Goal: Information Seeking & Learning: Understand process/instructions

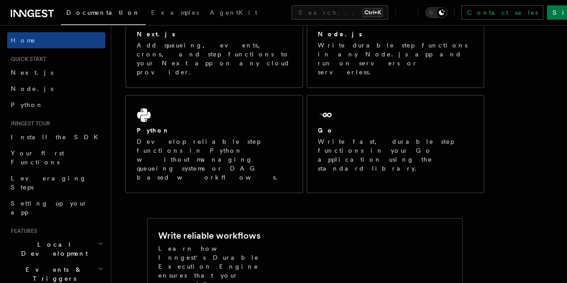
scroll to position [188, 0]
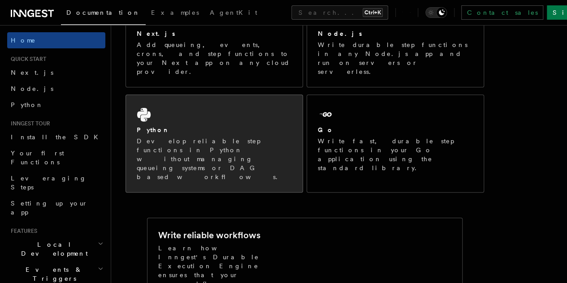
click at [182, 125] on div "Python" at bounding box center [214, 129] width 155 height 9
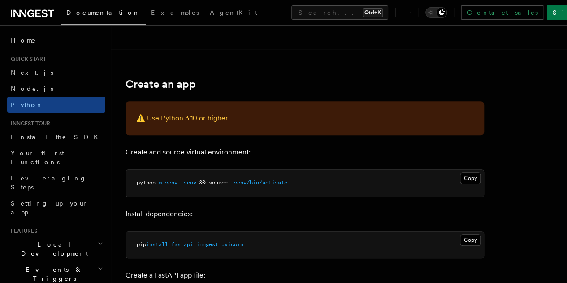
scroll to position [156, 0]
drag, startPoint x: 145, startPoint y: 114, endPoint x: 248, endPoint y: 117, distance: 102.7
click at [248, 117] on p "⚠️ Use Python 3.10 or higher." at bounding box center [304, 118] width 337 height 13
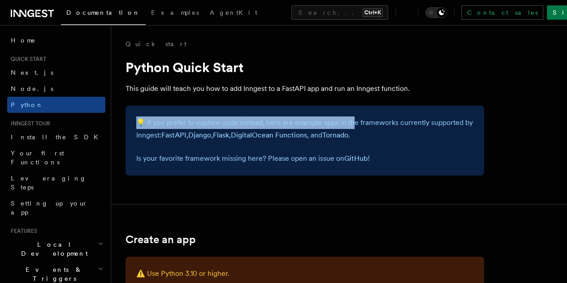
drag, startPoint x: 140, startPoint y: 121, endPoint x: 353, endPoint y: 125, distance: 212.5
click at [353, 125] on p "💡 If you prefer to explore code instead, here are example apps in the framework…" at bounding box center [304, 129] width 337 height 25
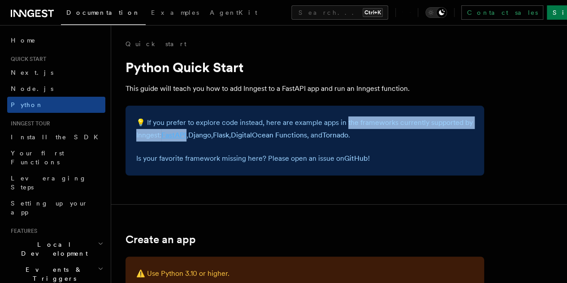
drag, startPoint x: 353, startPoint y: 125, endPoint x: 220, endPoint y: 135, distance: 133.0
click at [220, 135] on p "💡 If you prefer to explore code instead, here are example apps in the framework…" at bounding box center [304, 129] width 337 height 25
click at [186, 135] on link "FastAPI" at bounding box center [173, 135] width 25 height 9
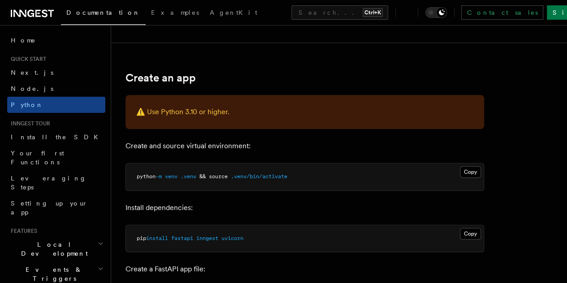
scroll to position [164, 0]
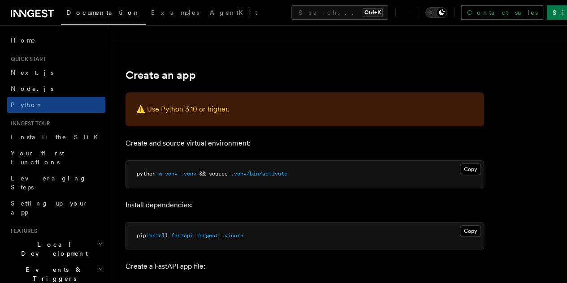
click at [183, 94] on div "⚠️ Use Python 3.10 or higher." at bounding box center [304, 109] width 359 height 34
drag, startPoint x: 145, startPoint y: 109, endPoint x: 273, endPoint y: 121, distance: 127.9
click at [273, 121] on div "⚠️ Use Python 3.10 or higher." at bounding box center [304, 109] width 359 height 34
drag, startPoint x: 160, startPoint y: 143, endPoint x: 251, endPoint y: 149, distance: 90.7
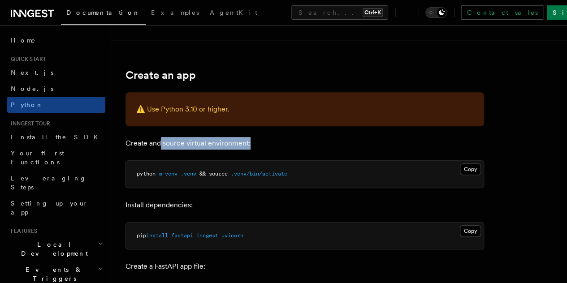
click at [251, 149] on p "Create and source virtual environment:" at bounding box center [304, 143] width 359 height 13
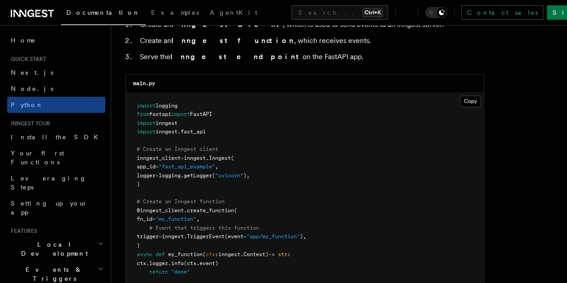
scroll to position [595, 0]
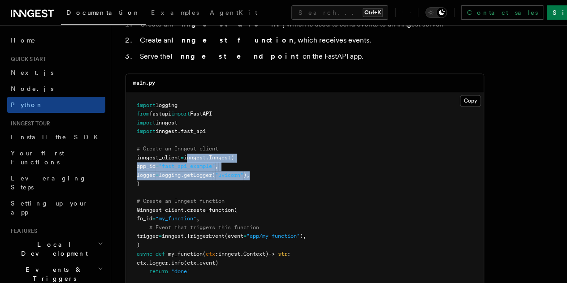
drag, startPoint x: 192, startPoint y: 156, endPoint x: 285, endPoint y: 176, distance: 95.4
click at [285, 176] on pre "import logging from fastapi import FastAPI import inngest import inngest . fast…" at bounding box center [305, 210] width 358 height 237
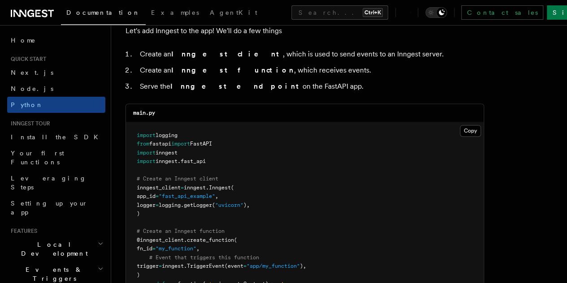
scroll to position [616, 0]
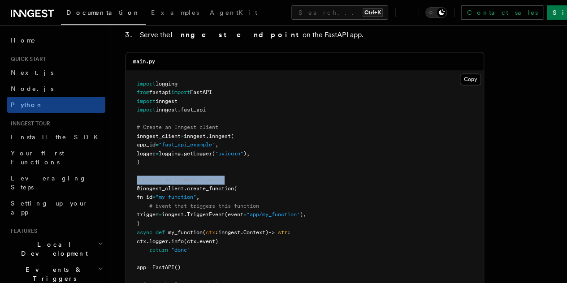
drag, startPoint x: 136, startPoint y: 177, endPoint x: 248, endPoint y: 182, distance: 112.2
click at [248, 182] on pre "import logging from fastapi import FastAPI import inngest import inngest . fast…" at bounding box center [305, 189] width 358 height 237
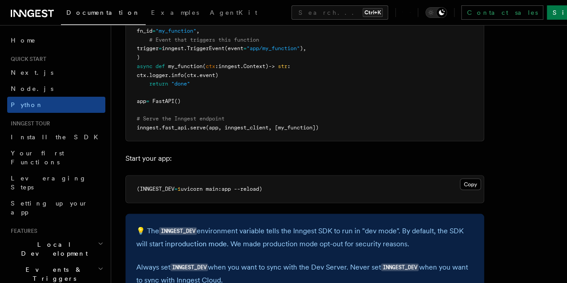
scroll to position [783, 0]
drag, startPoint x: 139, startPoint y: 186, endPoint x: 265, endPoint y: 185, distance: 126.4
click at [262, 185] on span "(INNGEST_DEV = 1 uvicorn main:app --reload)" at bounding box center [199, 188] width 125 height 6
click at [262, 185] on span "uvicorn main:app --reload)" at bounding box center [222, 188] width 82 height 6
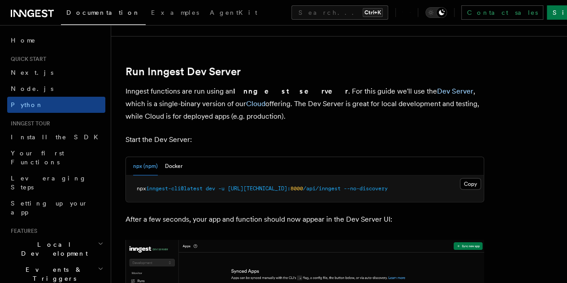
scroll to position [1073, 0]
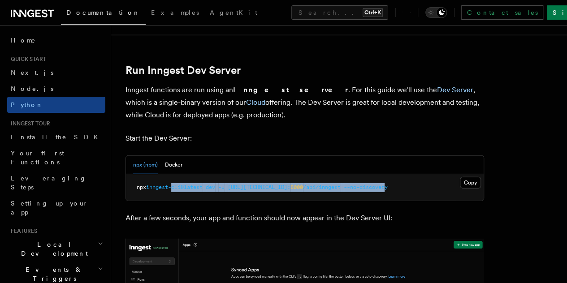
drag, startPoint x: 175, startPoint y: 187, endPoint x: 386, endPoint y: 186, distance: 211.1
click at [386, 186] on span "npx inngest-cli@latest dev -u http://127.0.0.1: 8000 /api/inngest --no-discovery" at bounding box center [262, 187] width 251 height 6
click at [386, 186] on span "--no-discovery" at bounding box center [366, 187] width 44 height 6
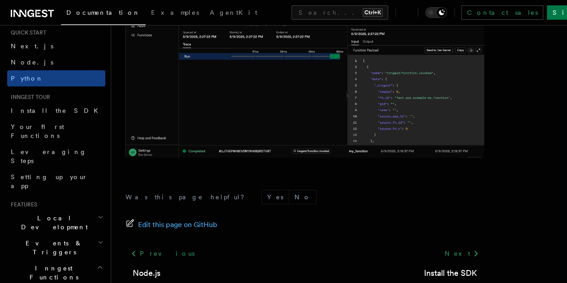
scroll to position [24, 0]
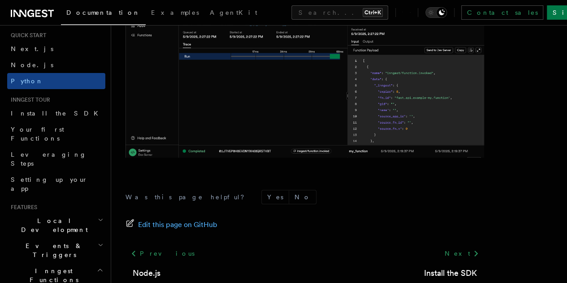
click at [98, 216] on icon "button" at bounding box center [101, 219] width 6 height 7
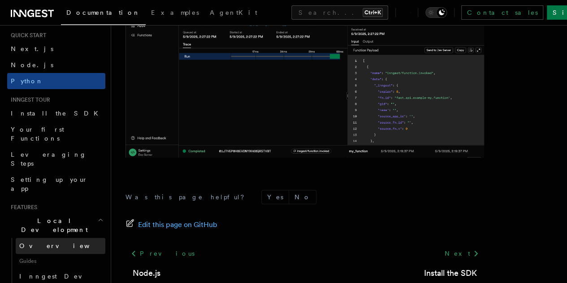
click at [46, 242] on span "Overview" at bounding box center [65, 245] width 92 height 7
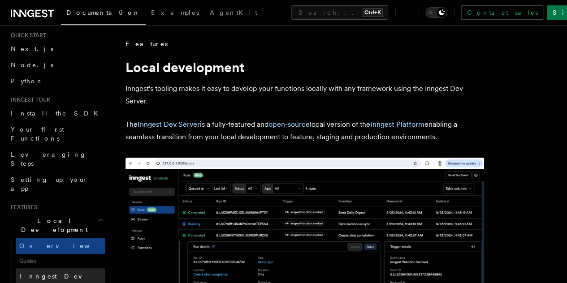
click at [47, 273] on span "Inngest Dev Server" at bounding box center [57, 281] width 77 height 16
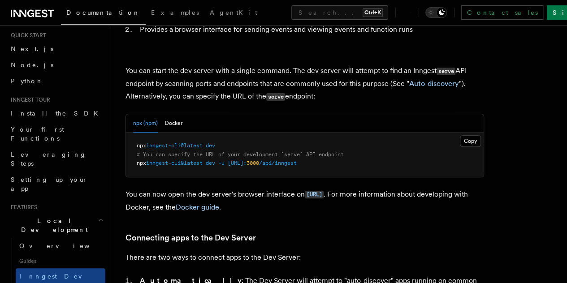
scroll to position [103, 0]
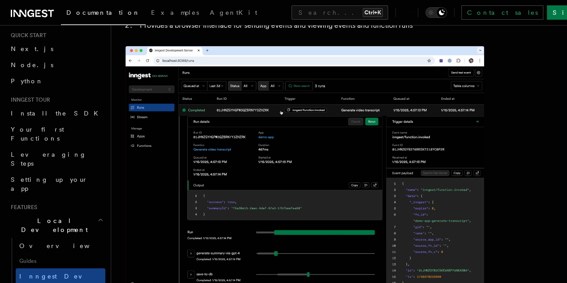
drag, startPoint x: 221, startPoint y: 143, endPoint x: 133, endPoint y: 141, distance: 88.8
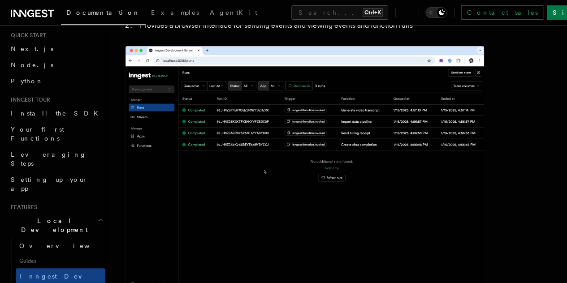
scroll to position [0, 0]
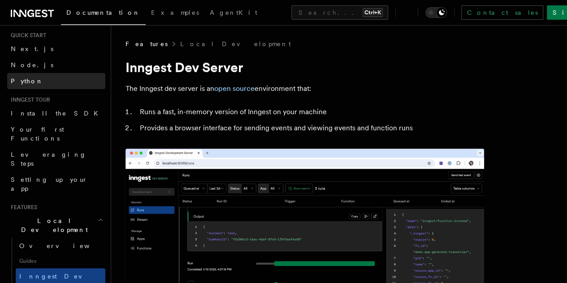
click at [59, 77] on link "Python" at bounding box center [56, 81] width 98 height 16
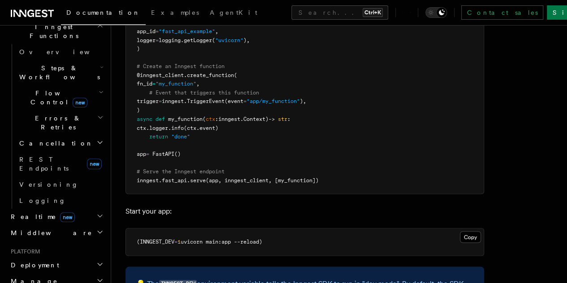
scroll to position [731, 0]
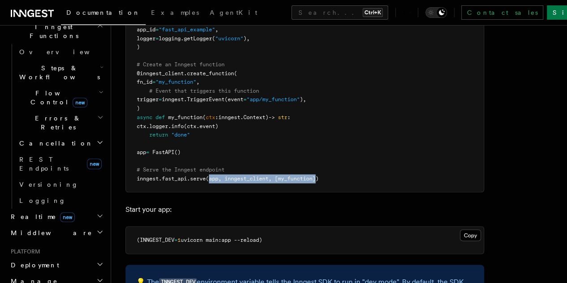
drag, startPoint x: 320, startPoint y: 176, endPoint x: 211, endPoint y: 177, distance: 109.4
click at [211, 177] on span "(app, inngest_client, [my_function])" at bounding box center [262, 178] width 113 height 6
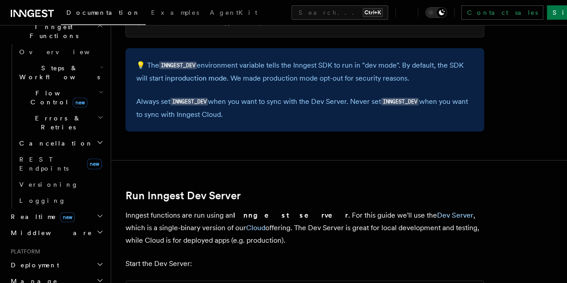
scroll to position [948, 0]
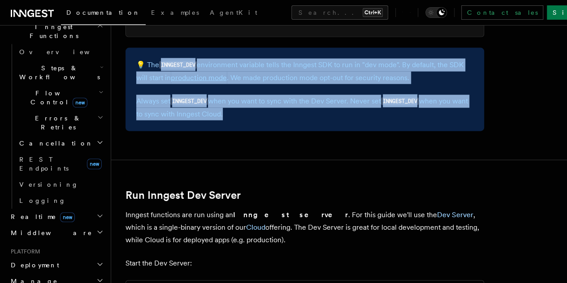
drag, startPoint x: 164, startPoint y: 64, endPoint x: 250, endPoint y: 138, distance: 113.8
click at [250, 138] on article "Quick start Python Quick Start This guide will teach you how to add Inngest to …" at bounding box center [338, 204] width 427 height 2227
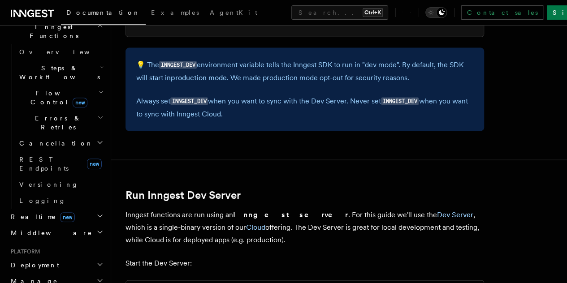
click at [250, 138] on article "Quick start Python Quick Start This guide will teach you how to add Inngest to …" at bounding box center [338, 204] width 427 height 2227
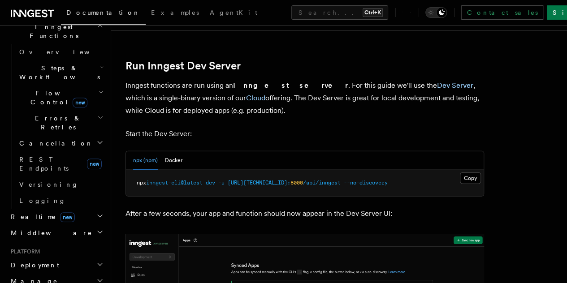
scroll to position [1078, 0]
click at [437, 81] on link "Dev Server" at bounding box center [455, 85] width 36 height 9
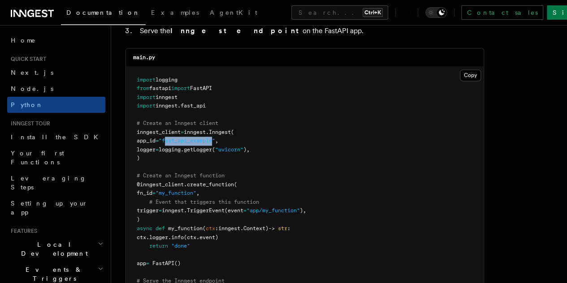
scroll to position [620, 0]
click at [174, 141] on span ""fast_api_example"" at bounding box center [187, 141] width 56 height 6
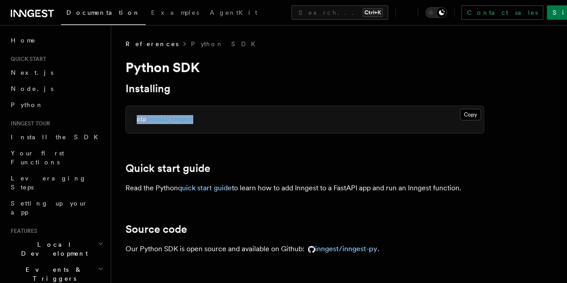
drag, startPoint x: 137, startPoint y: 119, endPoint x: 234, endPoint y: 121, distance: 96.8
click at [234, 121] on pre "pip install inngest" at bounding box center [305, 119] width 358 height 27
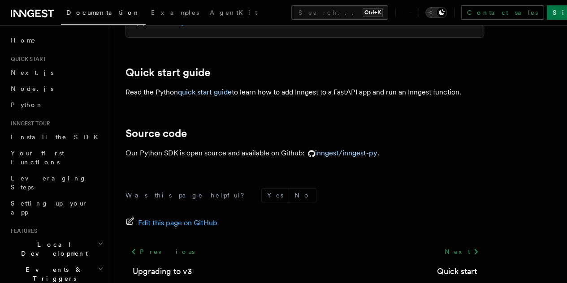
scroll to position [162, 0]
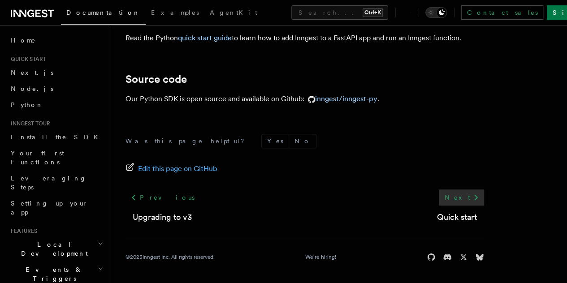
click at [439, 199] on link "Next" at bounding box center [461, 198] width 45 height 16
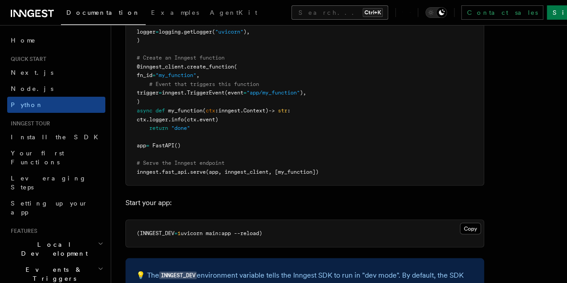
scroll to position [762, 0]
